Goal: Task Accomplishment & Management: Use online tool/utility

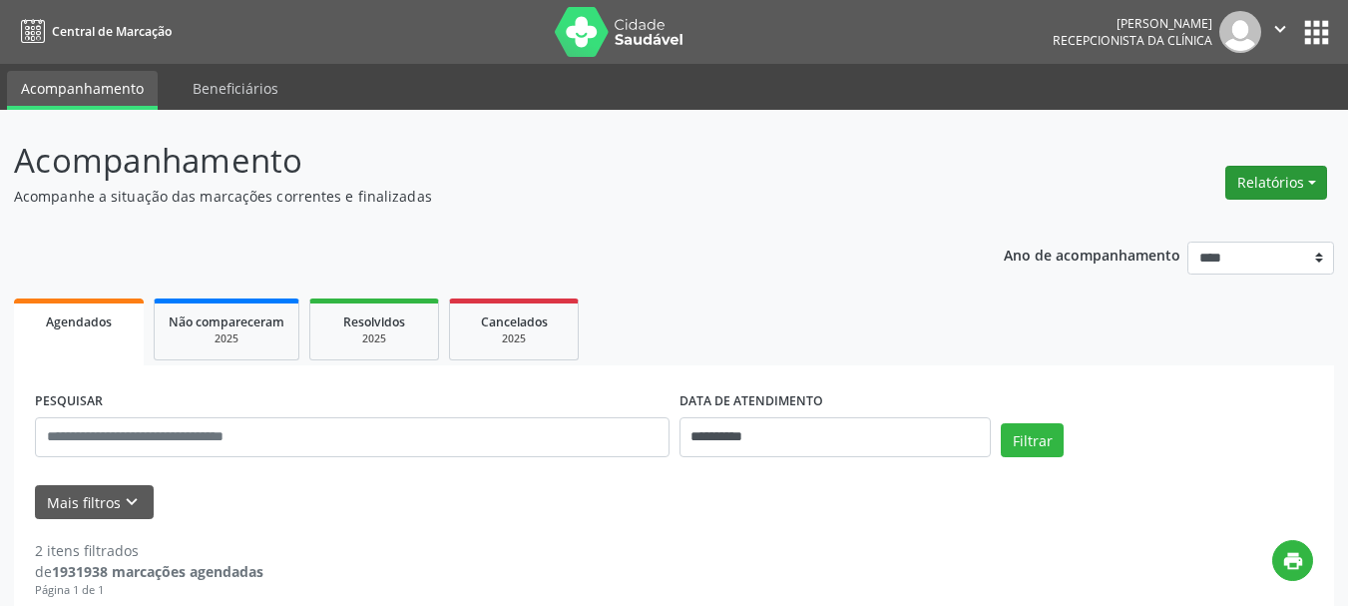
click at [1287, 179] on button "Relatórios" at bounding box center [1276, 183] width 102 height 34
click at [1200, 224] on link "Agendamentos" at bounding box center [1220, 226] width 215 height 28
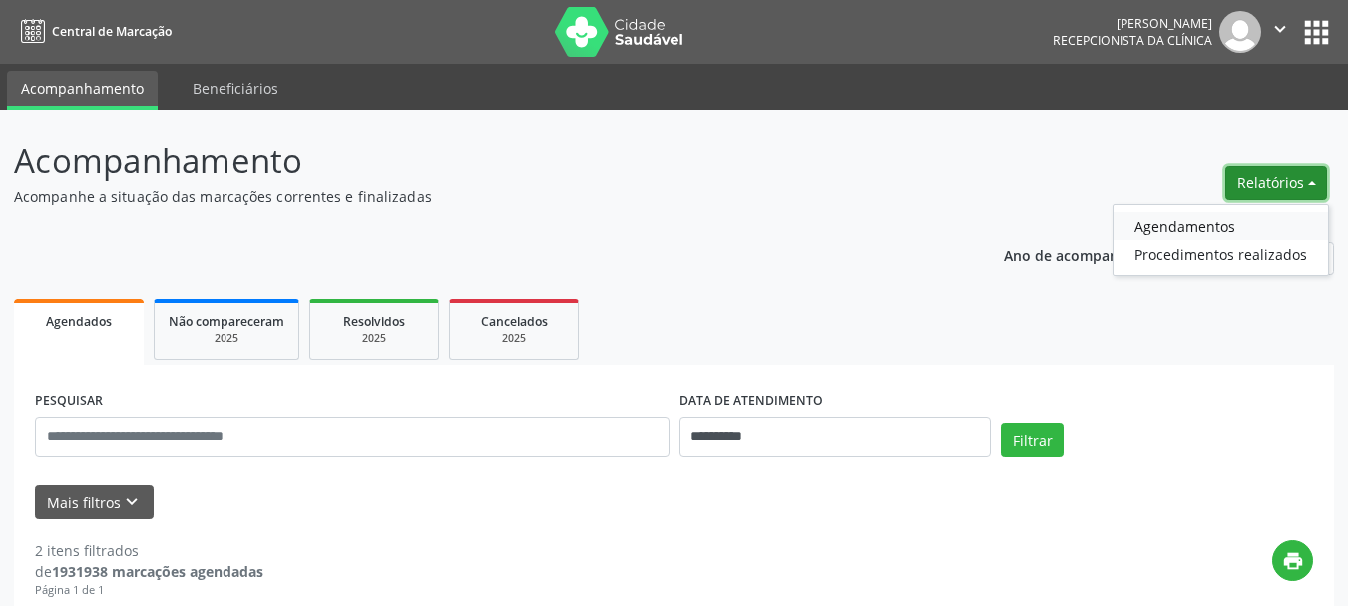
select select "*"
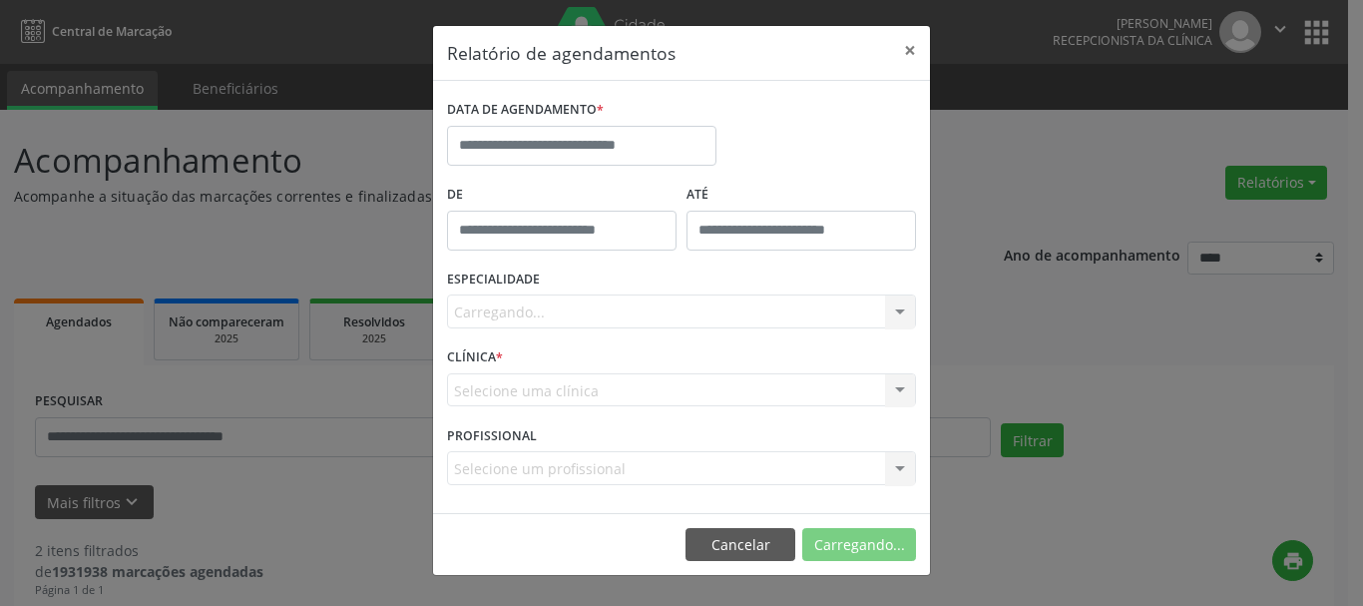
click at [1200, 224] on div "Relatório de agendamentos × DATA DE AGENDAMENTO * De ATÉ ESPECIALIDADE [GEOGRAP…" at bounding box center [681, 303] width 1363 height 606
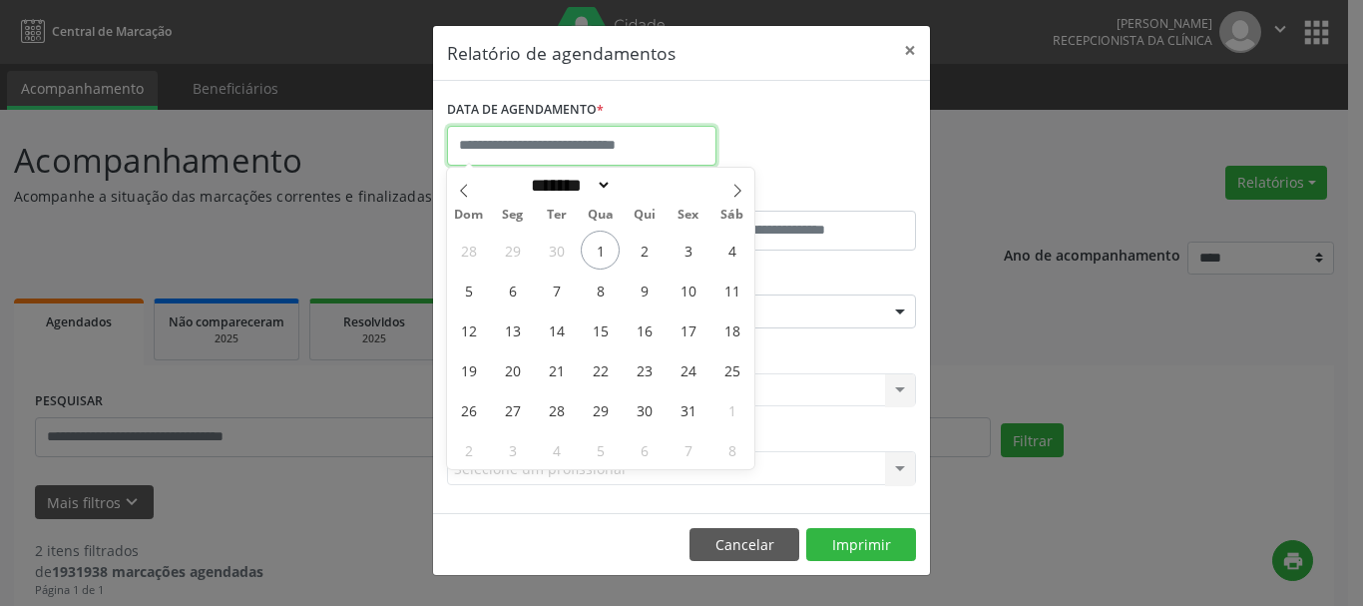
click at [542, 137] on input "text" at bounding box center [581, 146] width 269 height 40
click at [596, 248] on span "1" at bounding box center [600, 249] width 39 height 39
type input "**********"
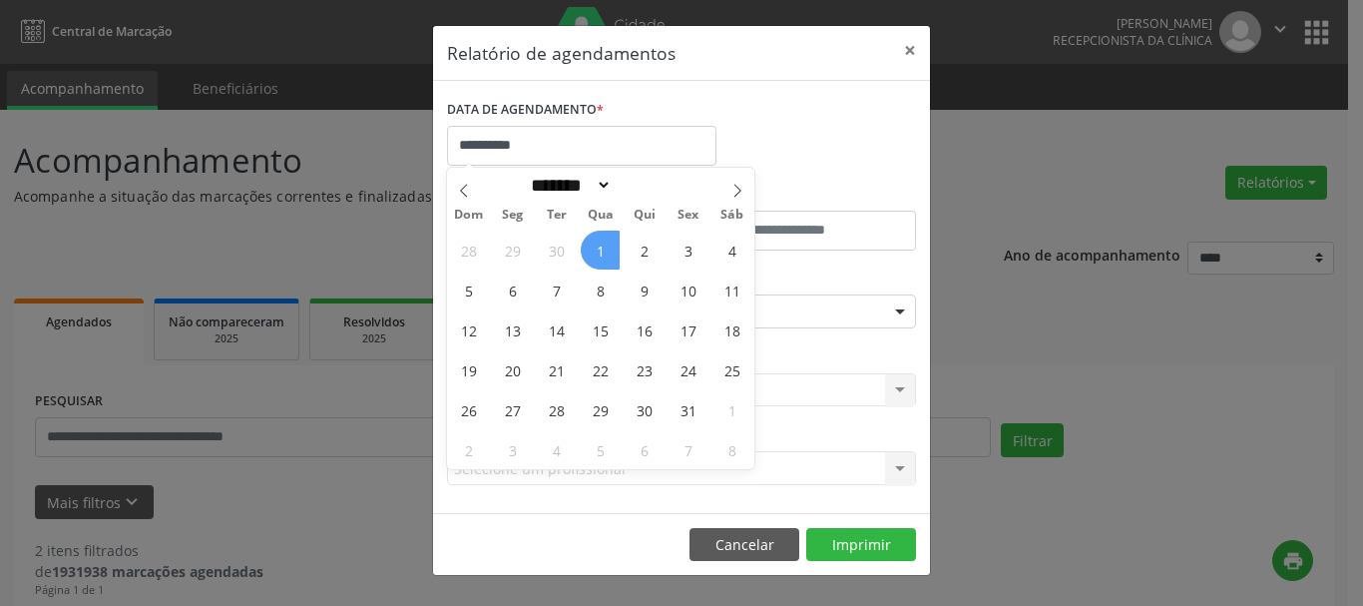
click at [596, 248] on span "1" at bounding box center [600, 249] width 39 height 39
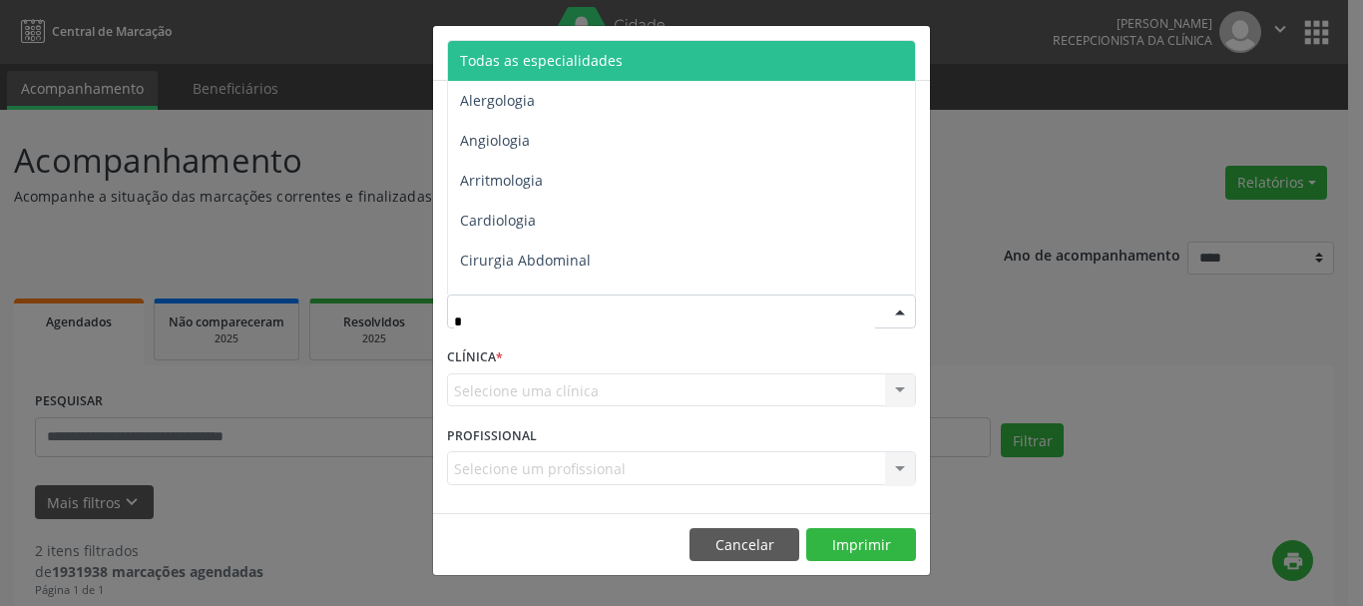
type input "**"
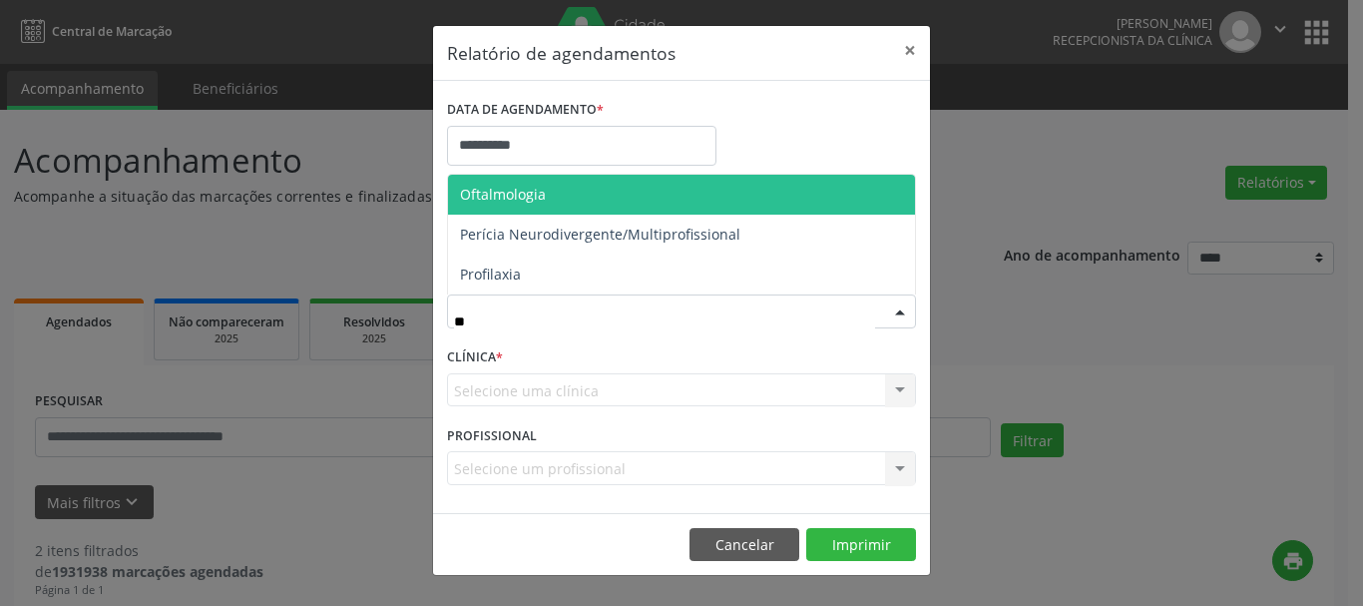
click at [599, 199] on span "Oftalmologia" at bounding box center [681, 195] width 467 height 40
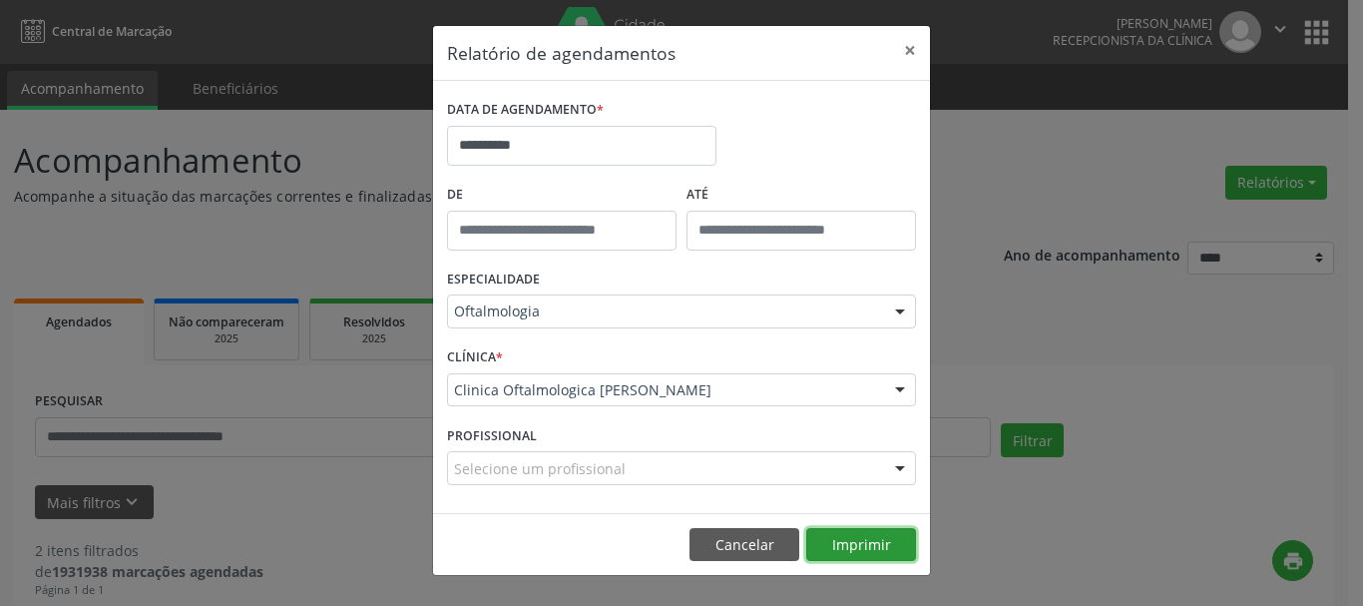
click at [840, 531] on button "Imprimir" at bounding box center [861, 545] width 110 height 34
